Goal: Task Accomplishment & Management: Use online tool/utility

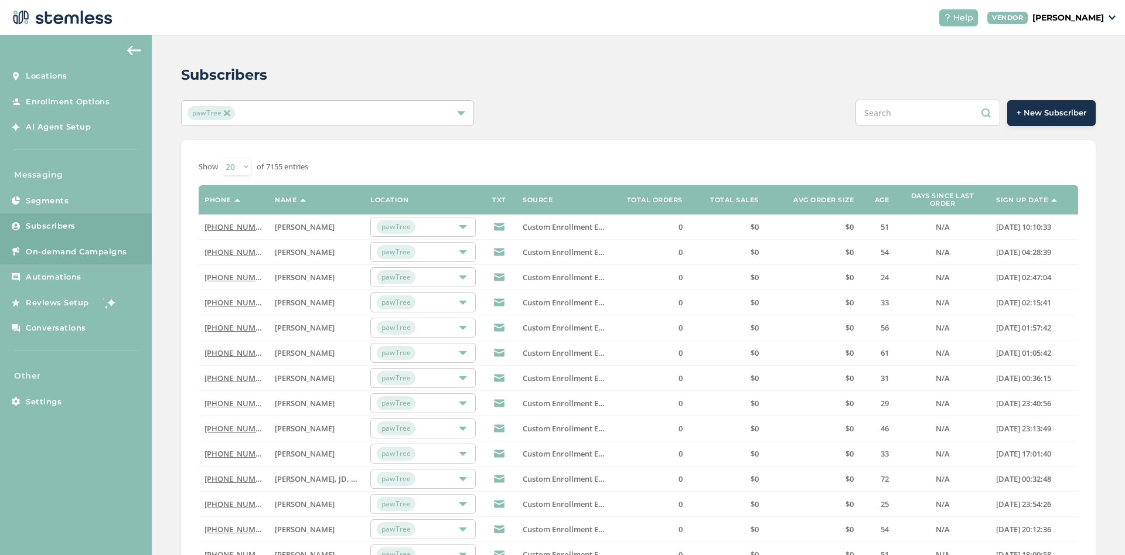
click at [97, 251] on span "On-demand Campaigns" at bounding box center [76, 252] width 101 height 12
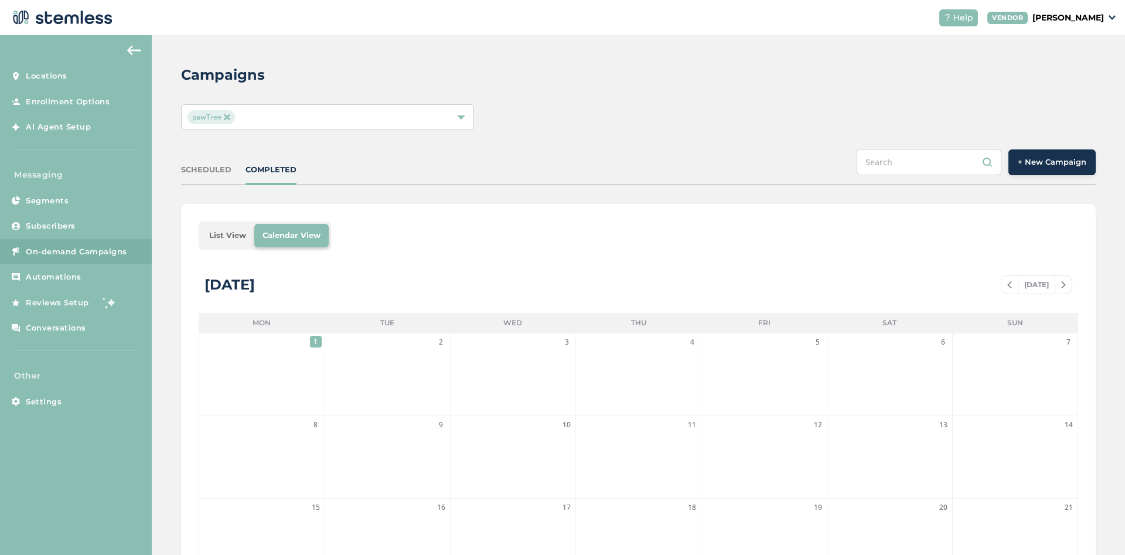
click at [1067, 168] on span "+ New Campaign" at bounding box center [1052, 162] width 69 height 12
click at [1038, 159] on span "+ New Campaign" at bounding box center [1052, 162] width 69 height 12
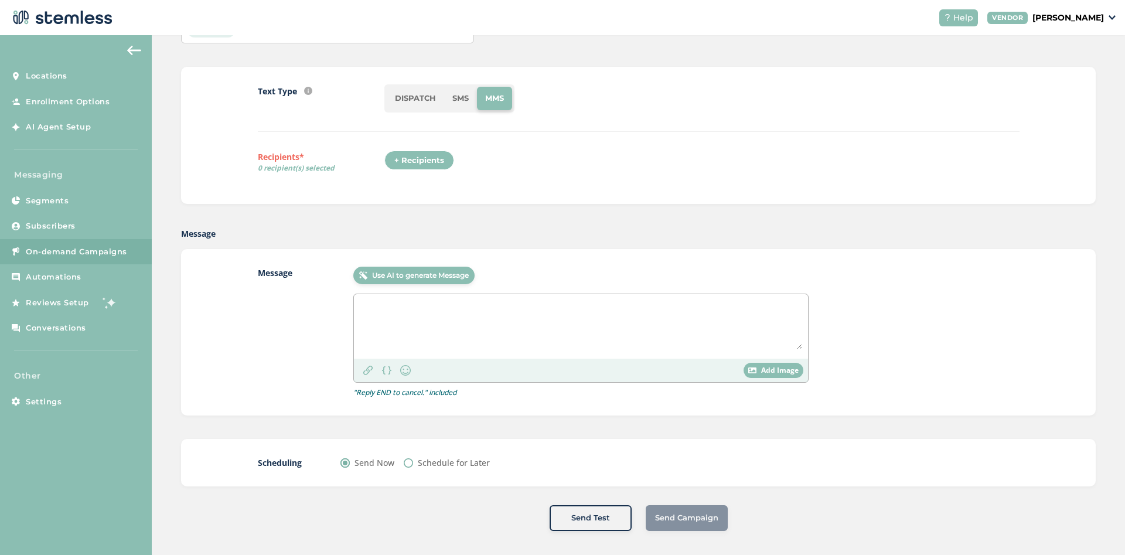
scroll to position [90, 0]
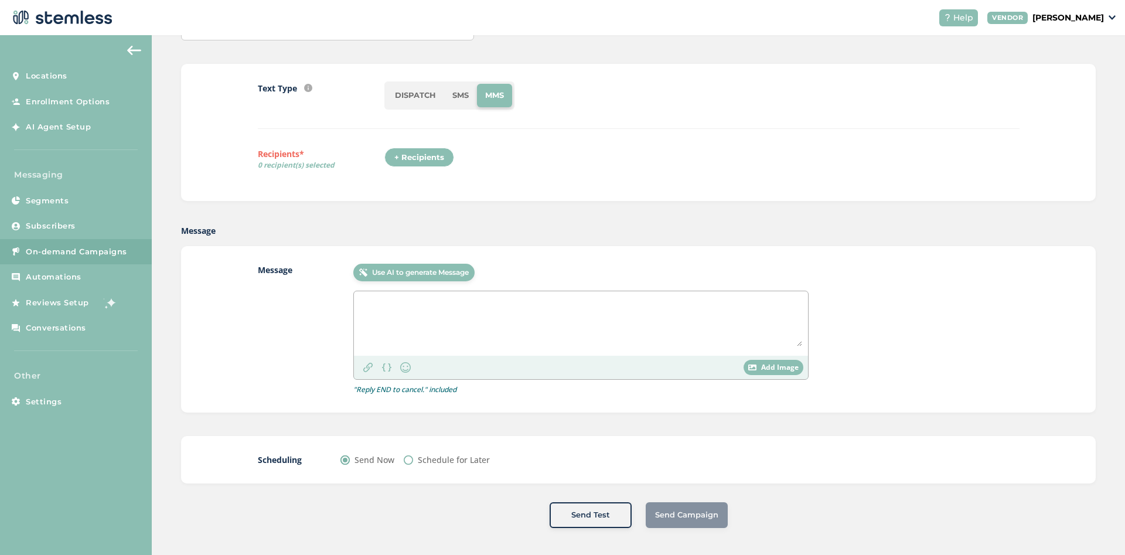
click at [461, 96] on li "SMS" at bounding box center [460, 95] width 33 height 23
click at [425, 162] on div "+ Recipients" at bounding box center [419, 158] width 70 height 20
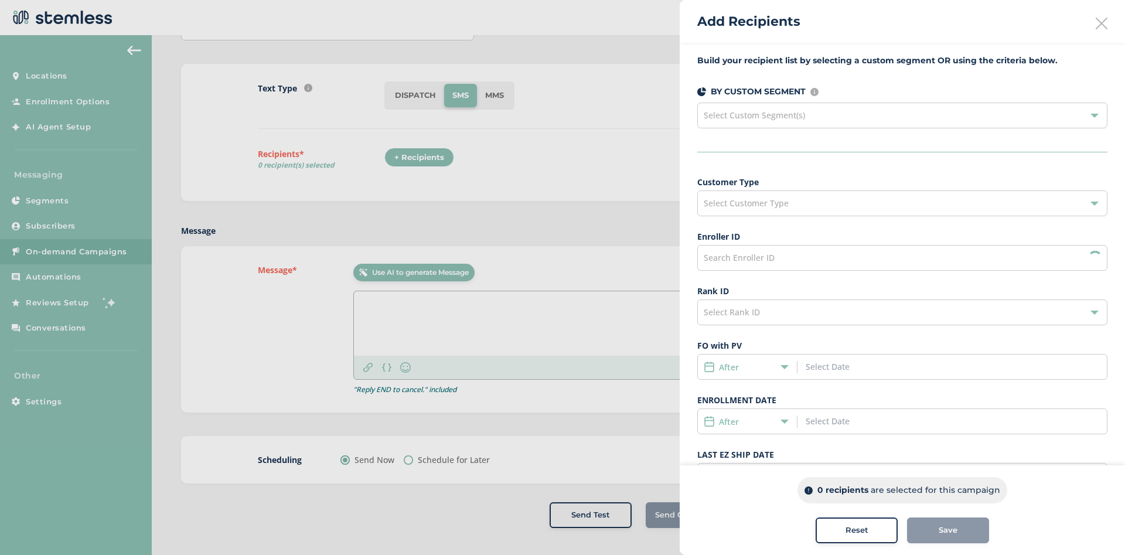
click at [849, 114] on div "Select Custom Segment(s)" at bounding box center [902, 116] width 410 height 26
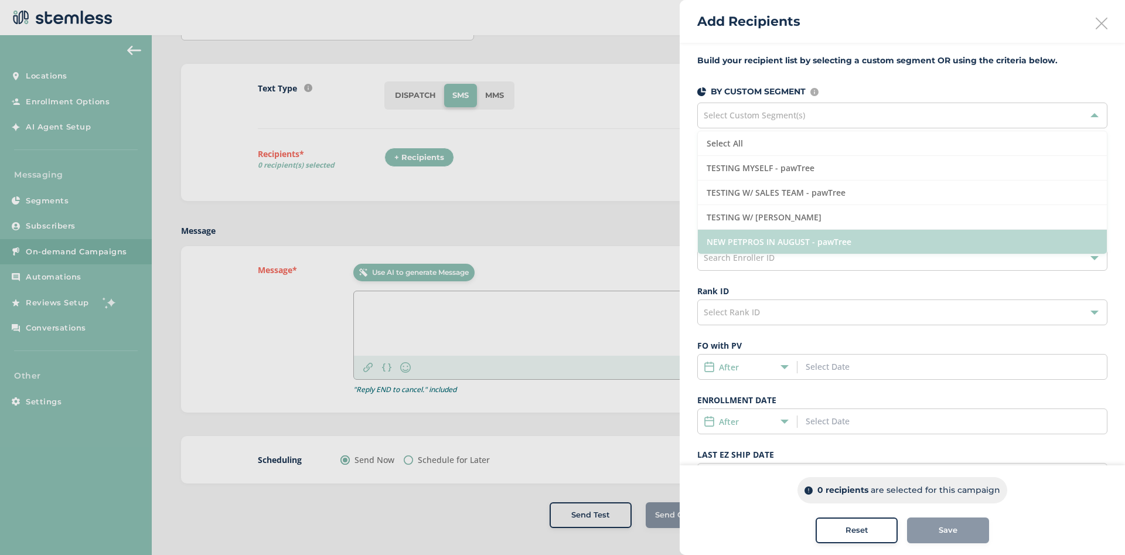
click at [810, 237] on li "NEW PETPROS IN AUGUST - pawTree" at bounding box center [902, 242] width 409 height 24
click at [809, 237] on li "NEW PETPROS IN AUGUST - pawTree" at bounding box center [902, 242] width 409 height 24
click at [769, 240] on li "NEW PETPROS IN AUGUST - pawTree" at bounding box center [902, 242] width 409 height 24
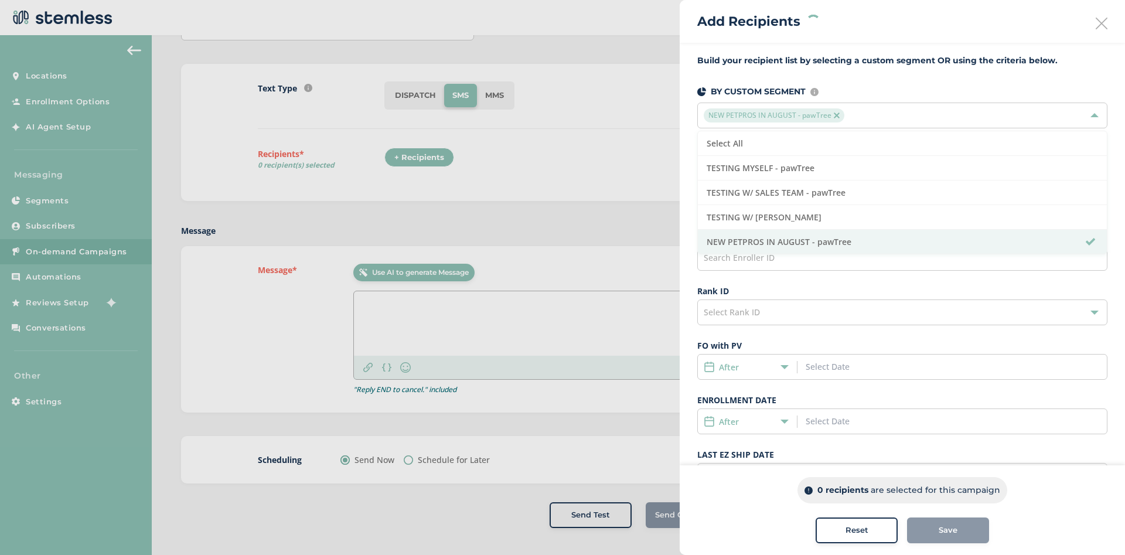
click at [880, 72] on div "Build your recipient list by selecting a custom segment OR using the criteria b…" at bounding box center [902, 333] width 445 height 581
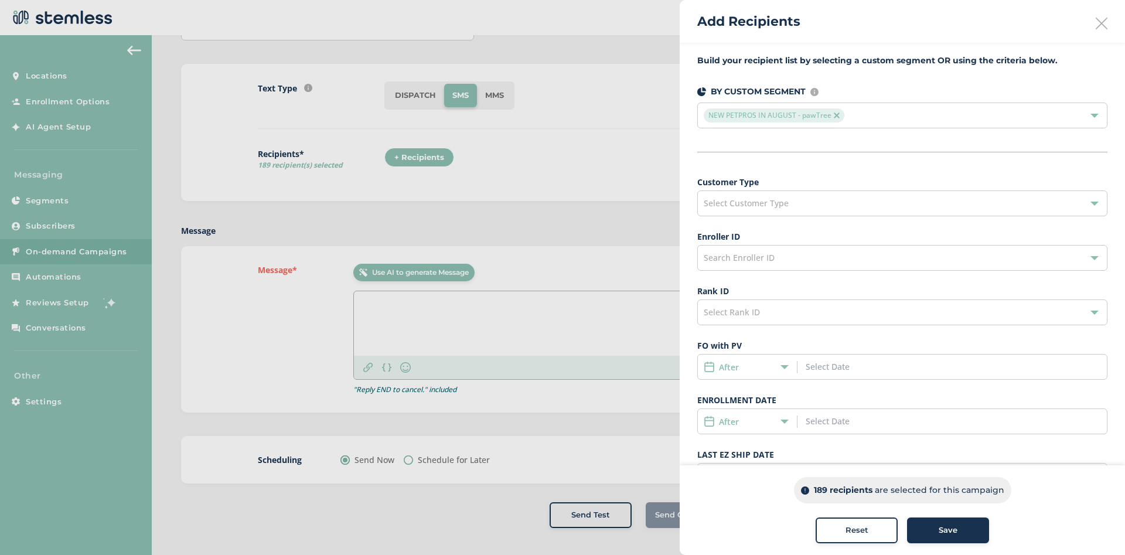
click at [878, 206] on div "Select Customer Type" at bounding box center [902, 203] width 410 height 26
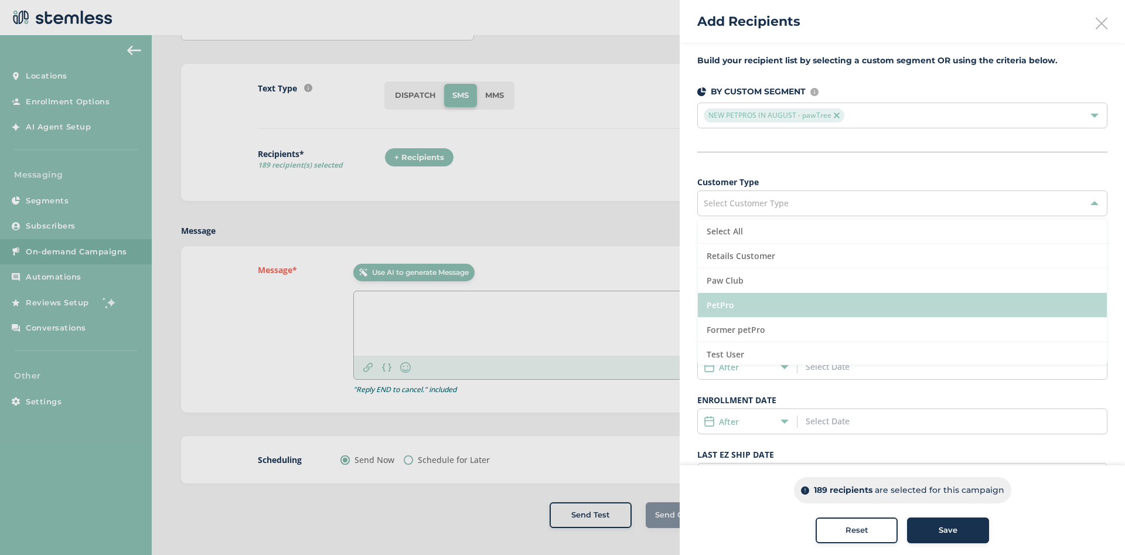
click at [758, 298] on li "PetPro" at bounding box center [902, 305] width 409 height 25
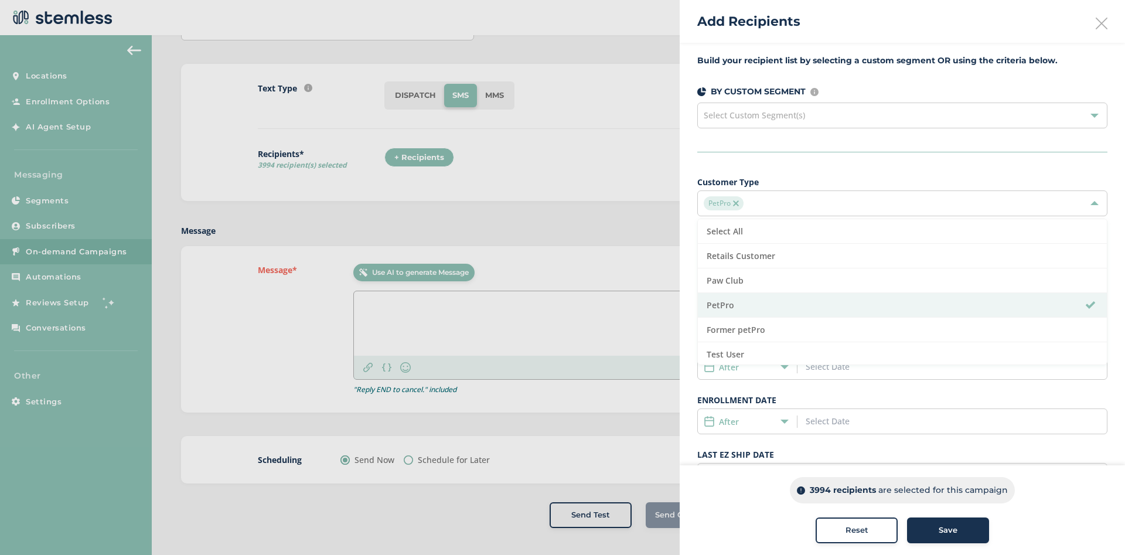
click at [799, 113] on span "Select Custom Segment(s)" at bounding box center [754, 115] width 101 height 11
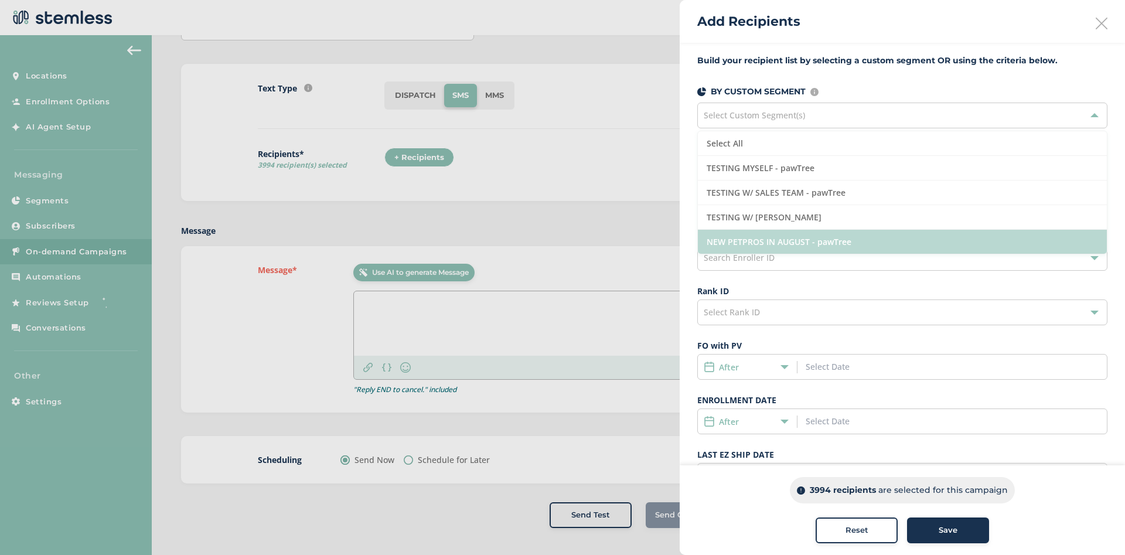
click at [788, 236] on li "NEW PETPROS IN AUGUST - pawTree" at bounding box center [902, 242] width 409 height 24
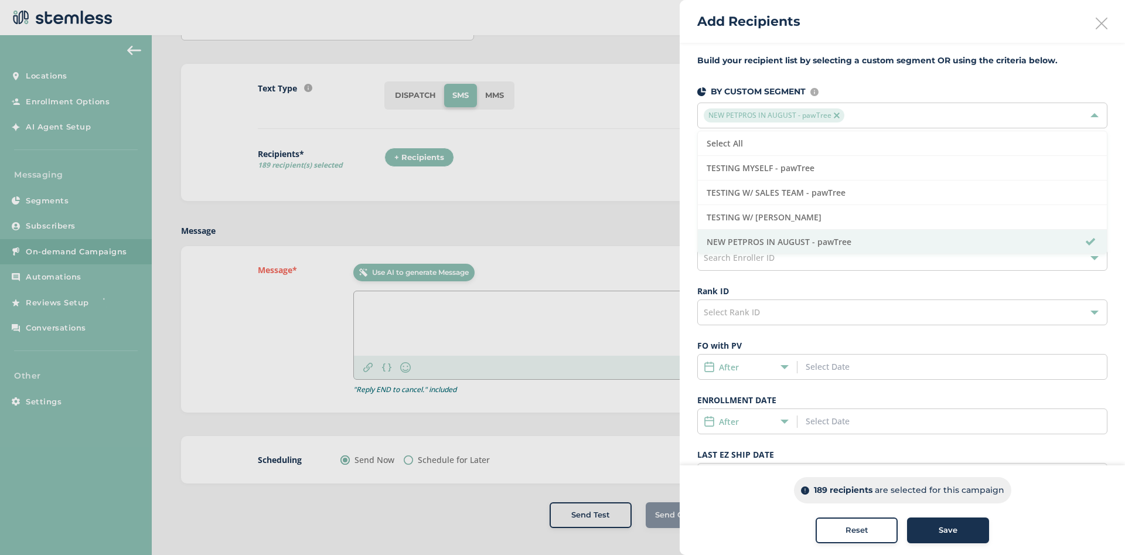
click at [584, 172] on div at bounding box center [562, 277] width 1125 height 555
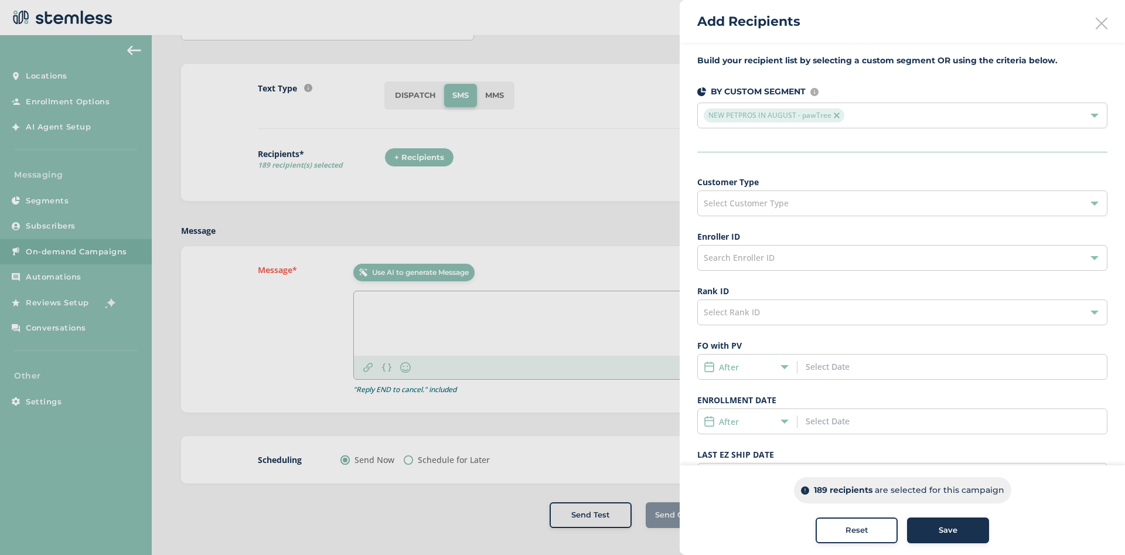
click at [771, 201] on span "Select Customer Type" at bounding box center [746, 202] width 85 height 11
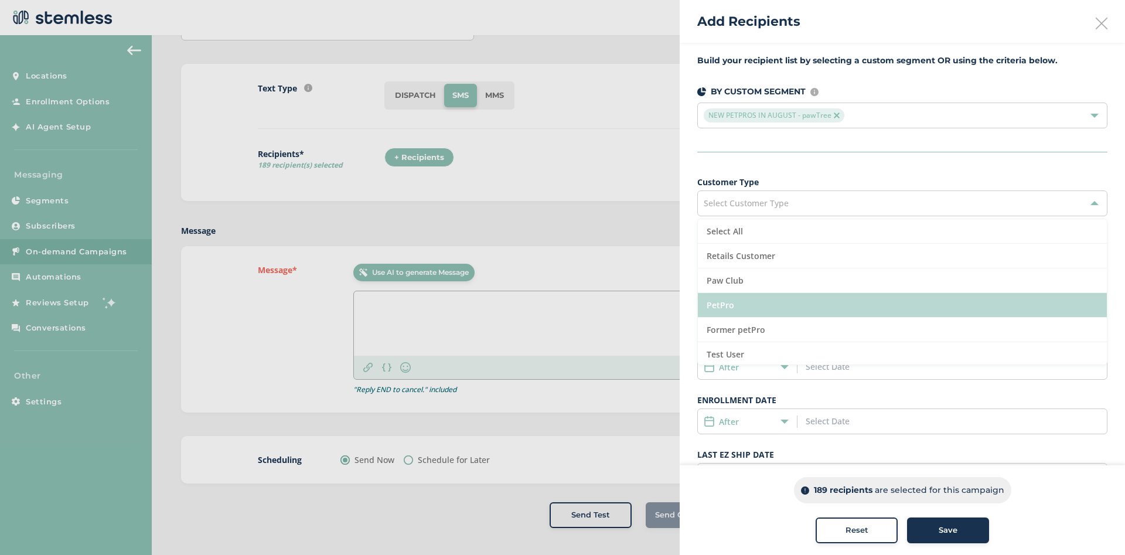
click at [751, 299] on li "PetPro" at bounding box center [902, 305] width 409 height 25
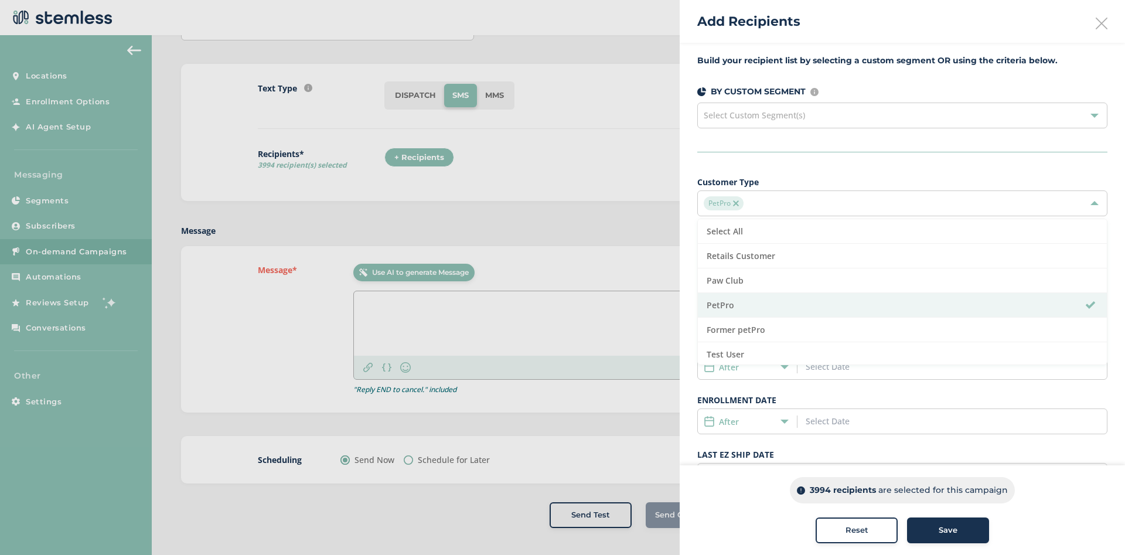
click at [581, 135] on div at bounding box center [562, 277] width 1125 height 555
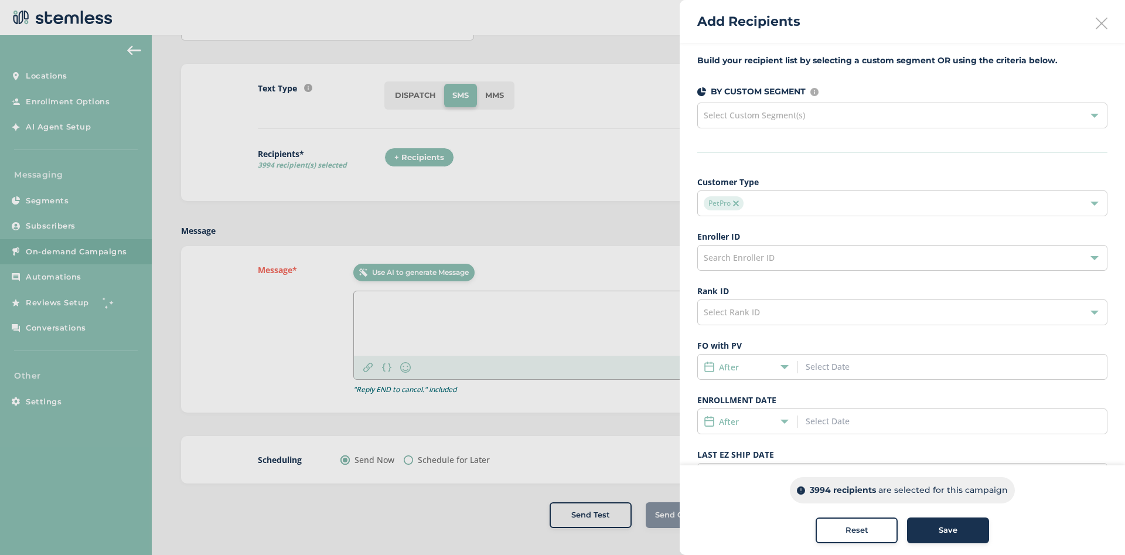
click at [1102, 26] on icon at bounding box center [1102, 24] width 12 height 12
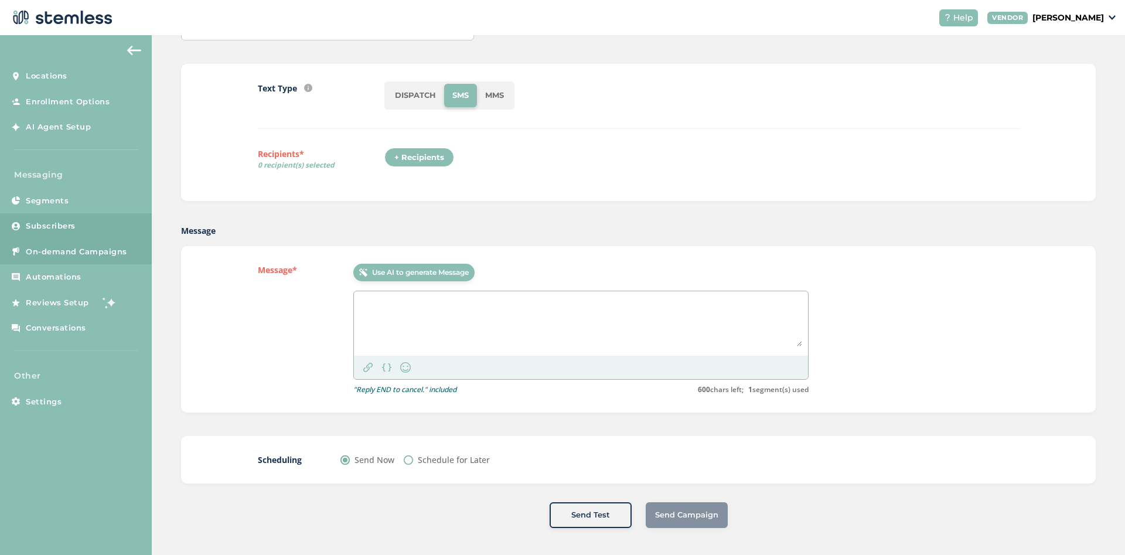
click at [79, 220] on link "Subscribers" at bounding box center [76, 226] width 152 height 26
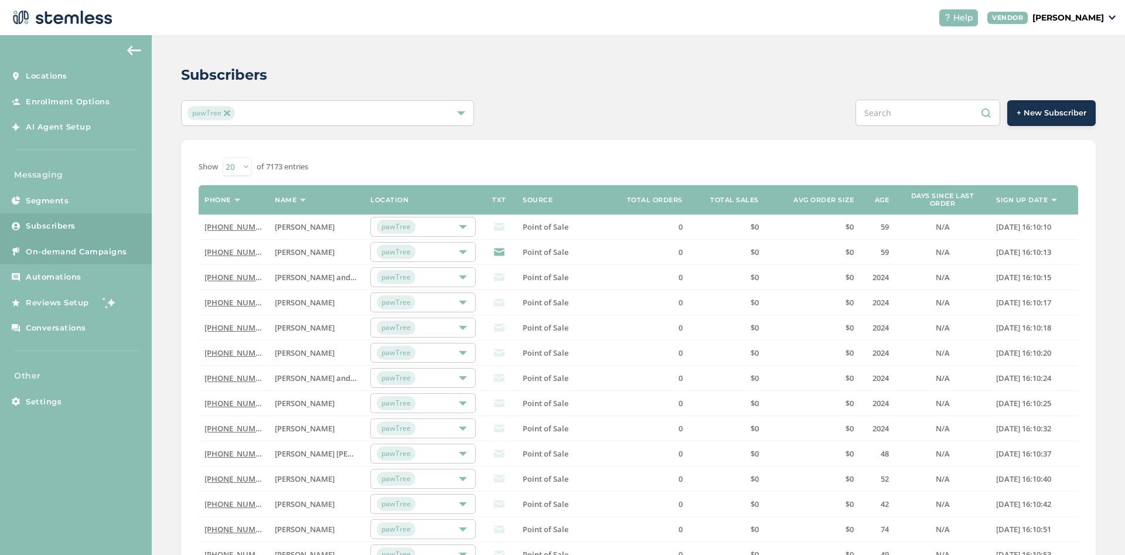
click at [72, 253] on span "On-demand Campaigns" at bounding box center [76, 252] width 101 height 12
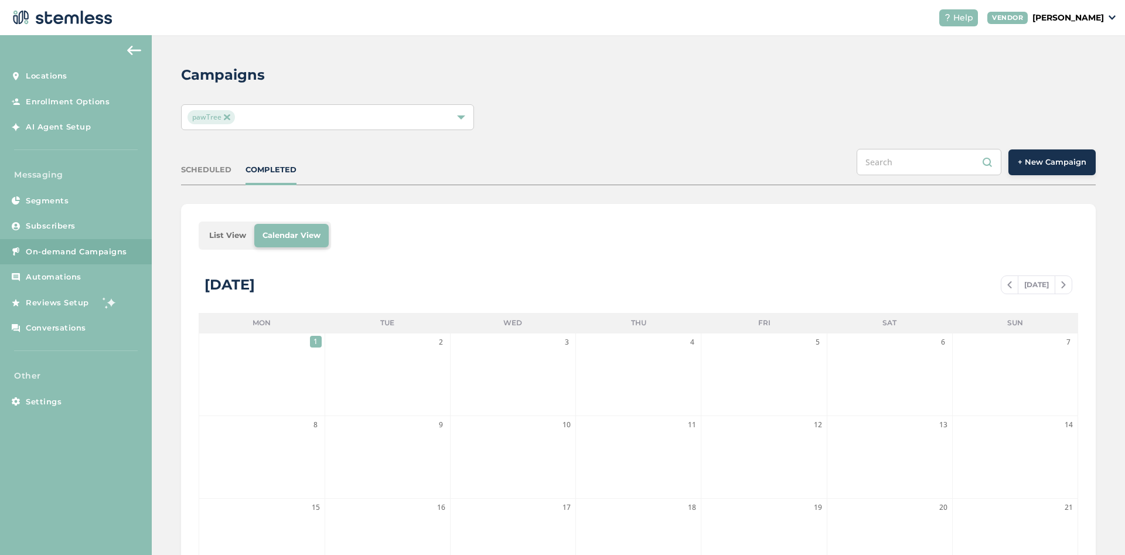
click at [1041, 162] on span "+ New Campaign" at bounding box center [1052, 162] width 69 height 12
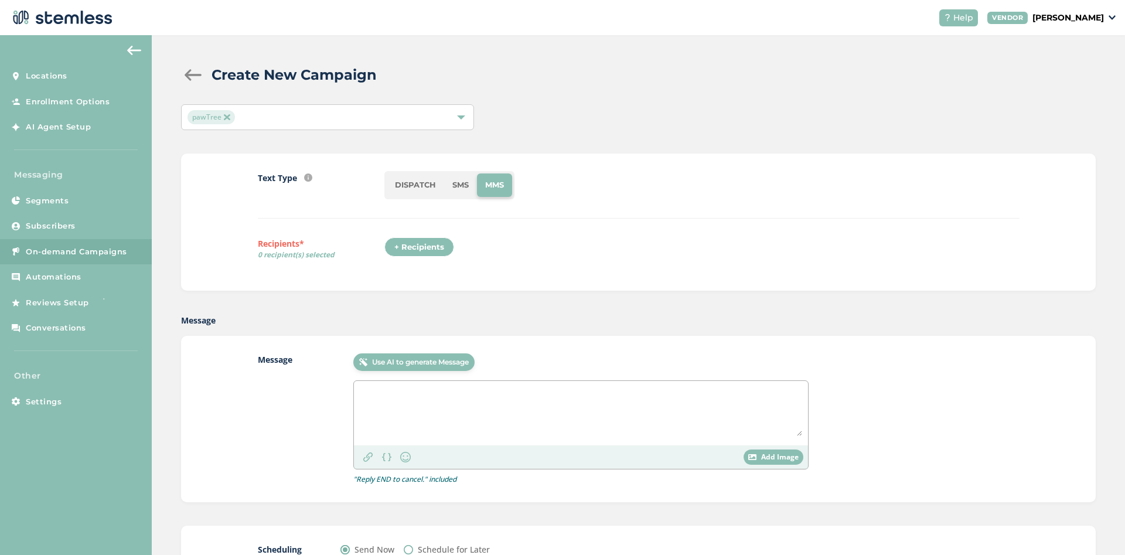
click at [457, 178] on li "SMS" at bounding box center [460, 184] width 33 height 23
click at [425, 245] on div "+ Recipients" at bounding box center [419, 247] width 70 height 20
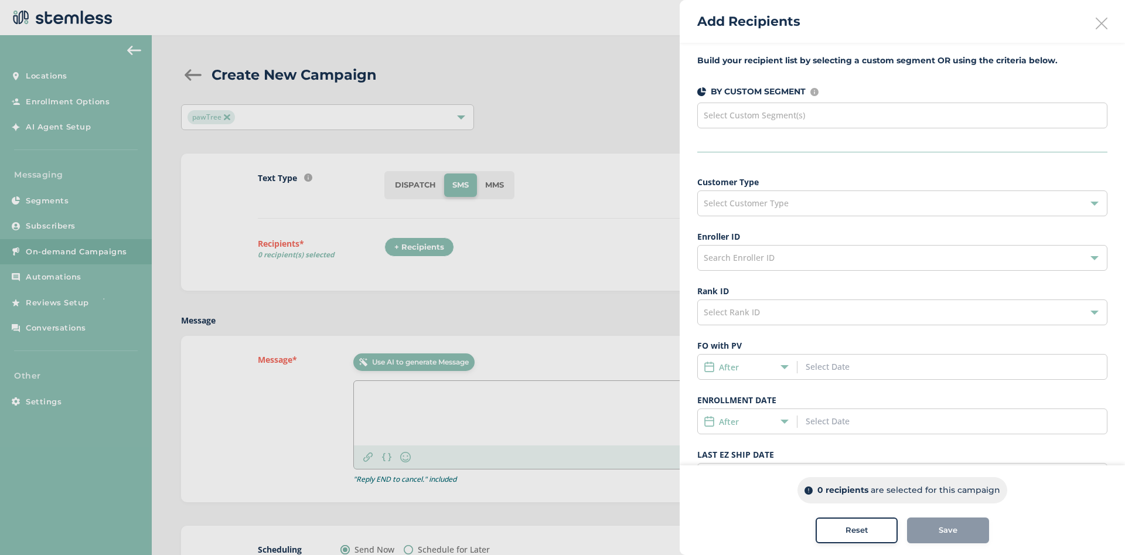
click at [911, 120] on div "Select Custom Segment(s)" at bounding box center [902, 116] width 410 height 26
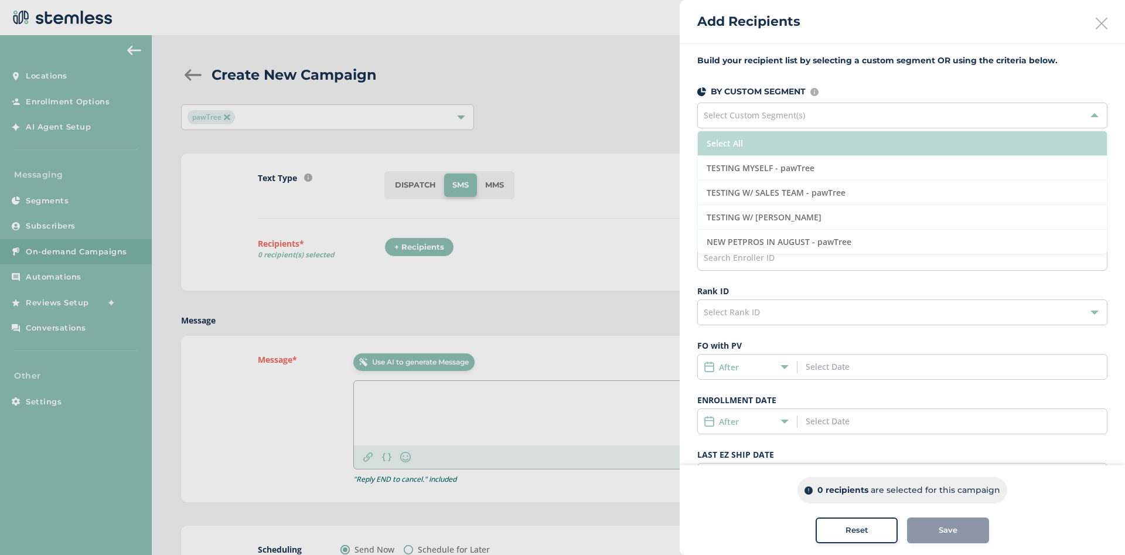
click at [762, 148] on li "Select All" at bounding box center [902, 143] width 409 height 25
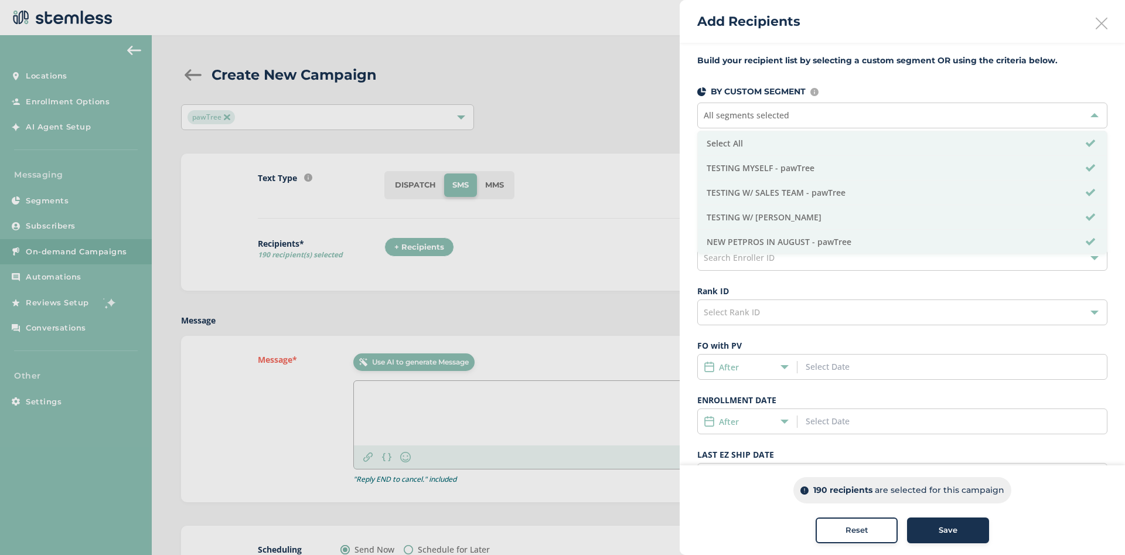
click at [580, 117] on div at bounding box center [562, 277] width 1125 height 555
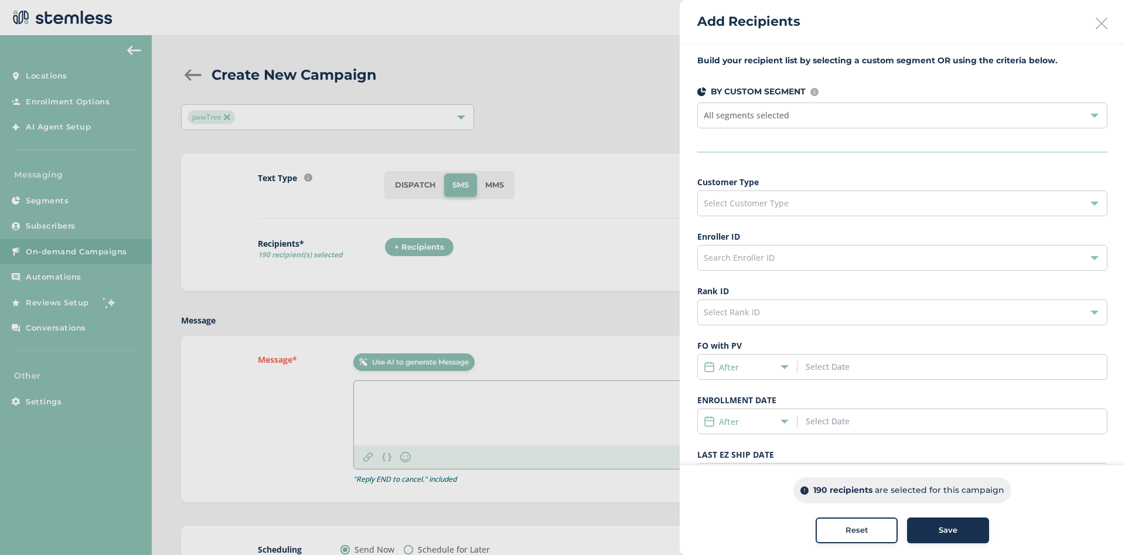
click at [832, 206] on div "Select Customer Type" at bounding box center [902, 203] width 410 height 26
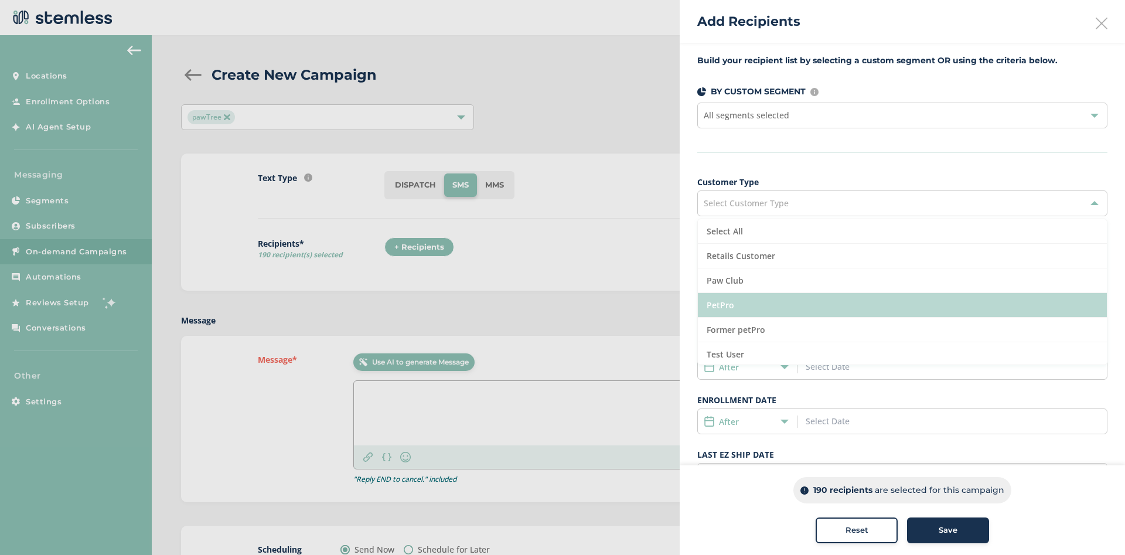
click at [743, 300] on li "PetPro" at bounding box center [902, 305] width 409 height 25
